Goal: Information Seeking & Learning: Learn about a topic

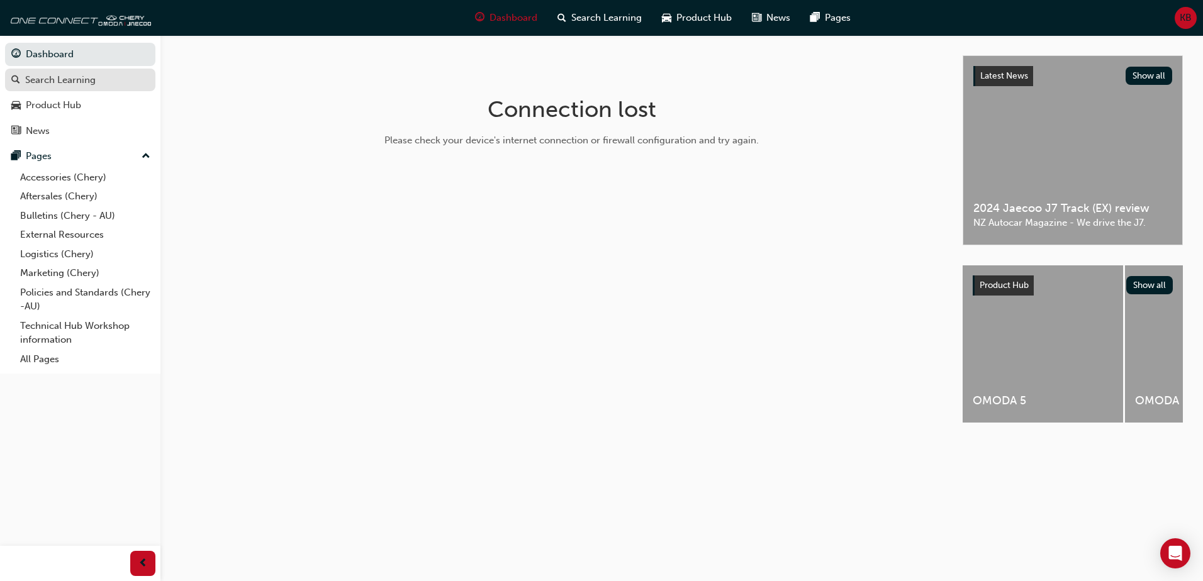
click at [79, 81] on div "Search Learning" at bounding box center [60, 80] width 70 height 14
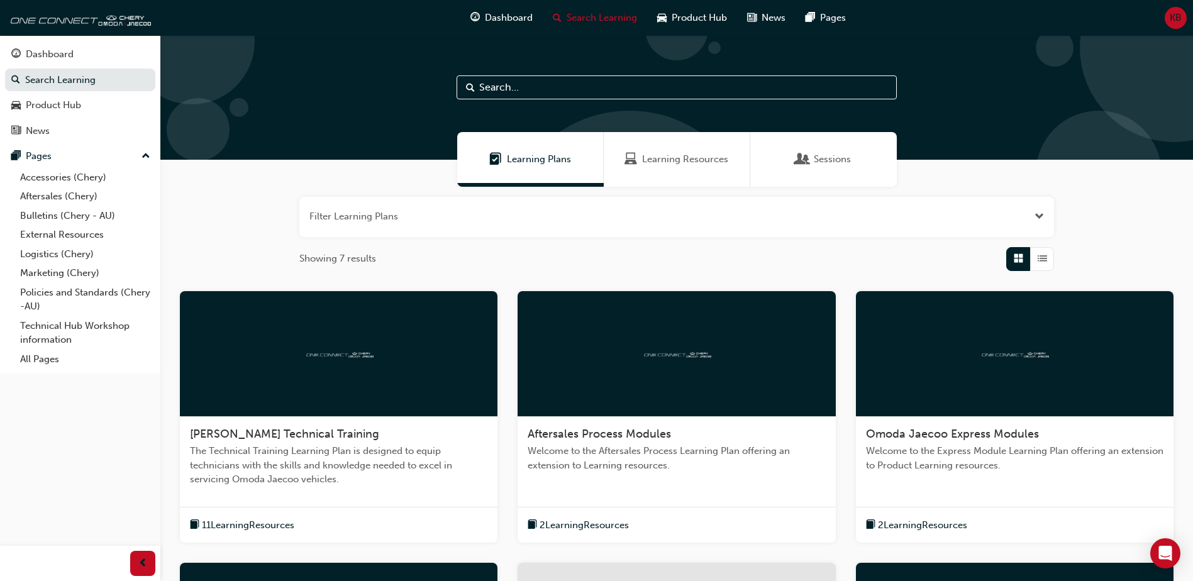
click at [542, 74] on div at bounding box center [676, 97] width 1033 height 125
click at [542, 86] on input "text" at bounding box center [677, 87] width 440 height 24
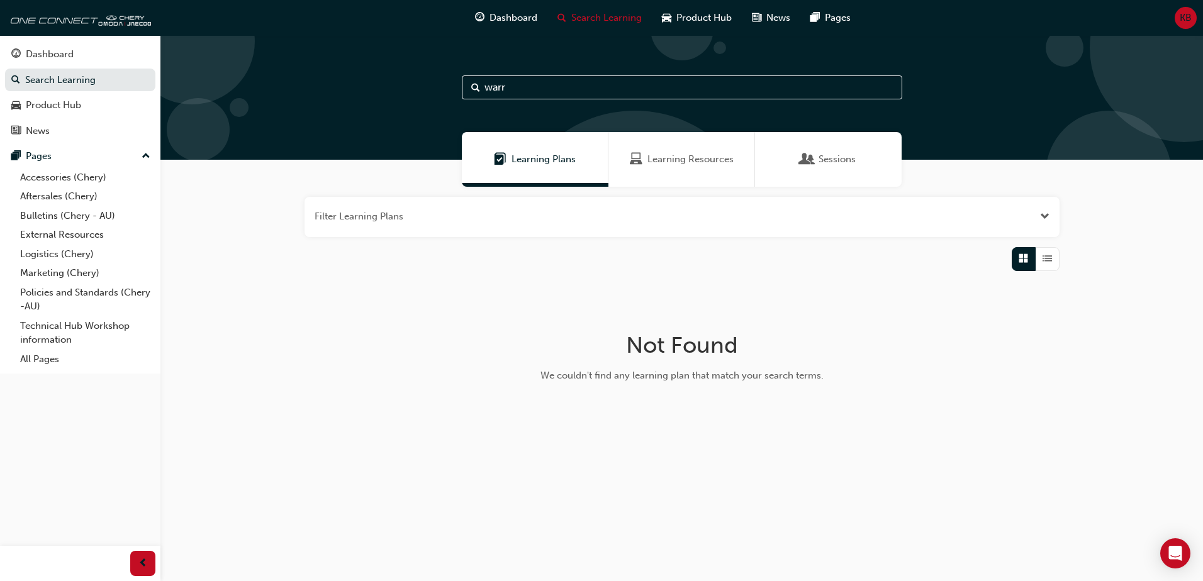
type input "warr"
click at [679, 169] on div "Learning Resources" at bounding box center [681, 159] width 147 height 55
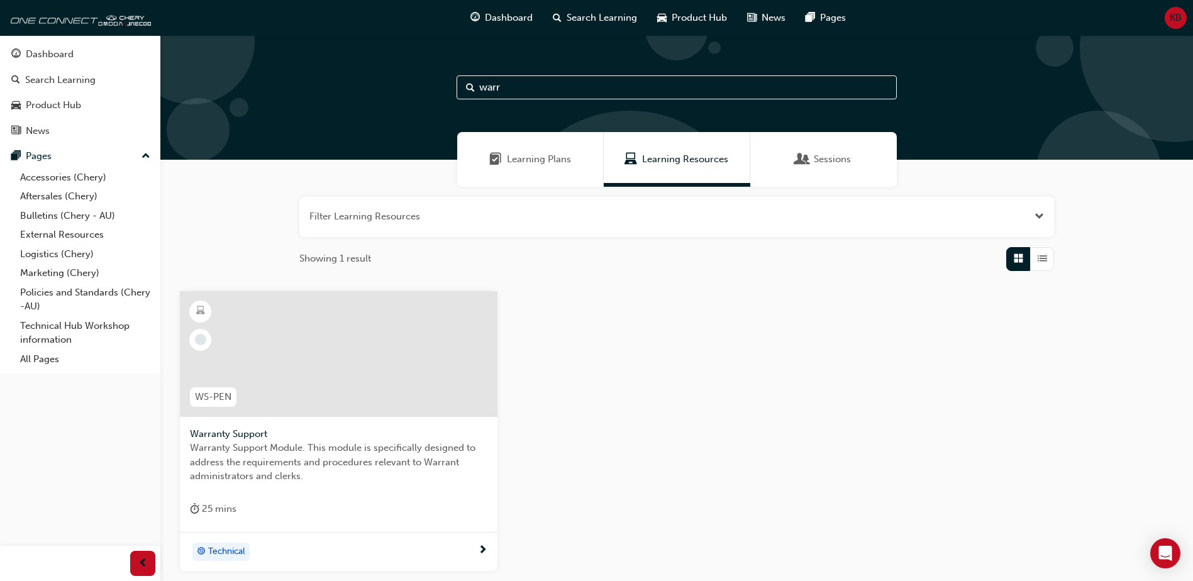
click at [394, 393] on div at bounding box center [339, 354] width 318 height 126
